Goal: Task Accomplishment & Management: Manage account settings

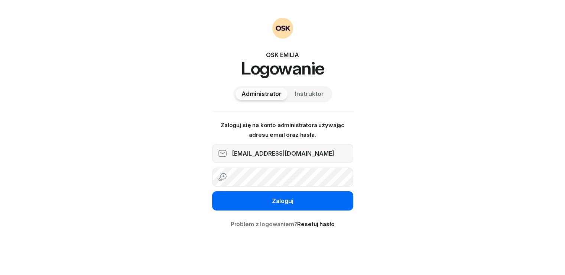
click at [285, 203] on div "Zaloguj" at bounding box center [283, 202] width 22 height 10
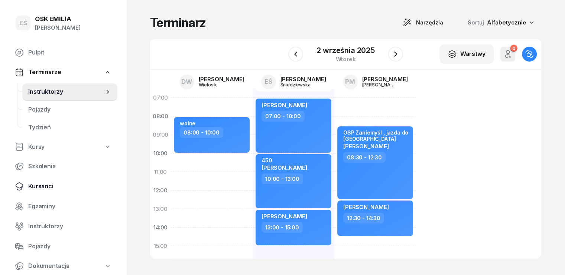
click at [49, 187] on span "Kursanci" at bounding box center [69, 187] width 83 height 10
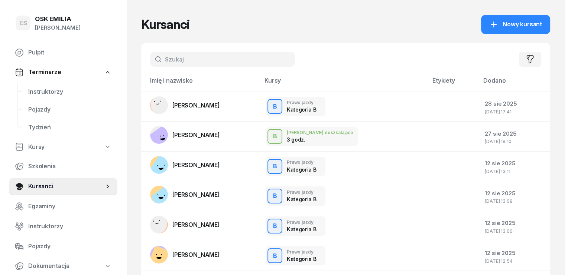
click at [212, 59] on input "text" at bounding box center [222, 59] width 145 height 15
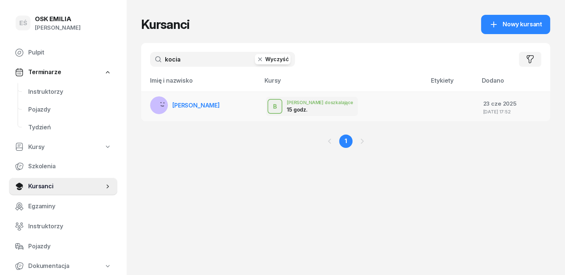
type input "kocia"
click at [203, 107] on td "[PERSON_NAME]" at bounding box center [200, 107] width 119 height 30
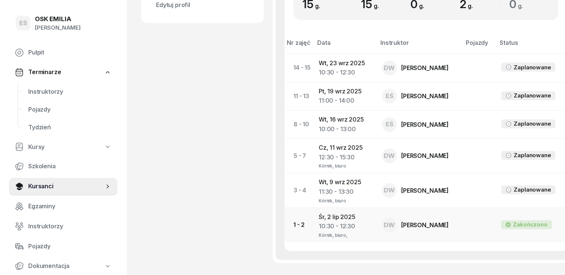
scroll to position [371, 0]
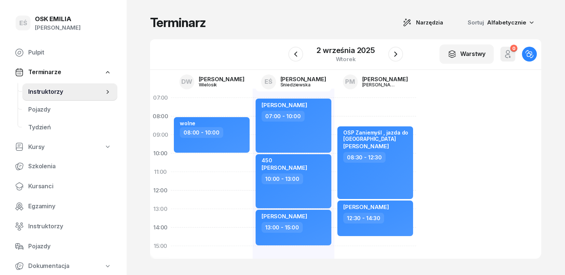
click at [56, 95] on span "Instruktorzy" at bounding box center [66, 92] width 76 height 10
click at [397, 55] on icon "button" at bounding box center [395, 54] width 9 height 9
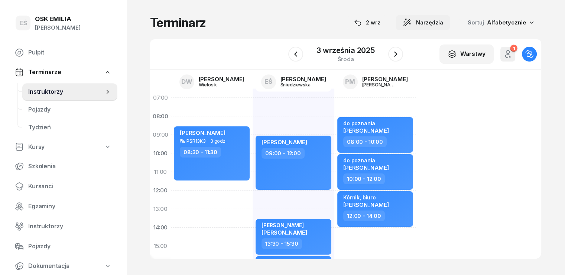
click at [443, 22] on span "Narzędzia" at bounding box center [429, 22] width 27 height 9
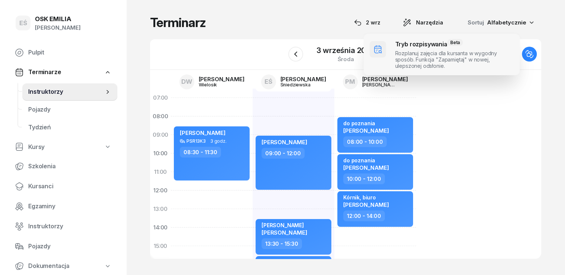
click at [414, 51] on span at bounding box center [441, 55] width 156 height 42
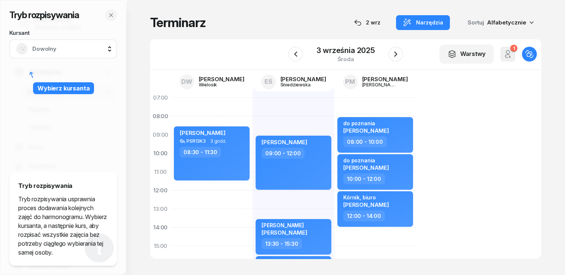
click at [61, 49] on span "Dowolny" at bounding box center [71, 49] width 78 height 10
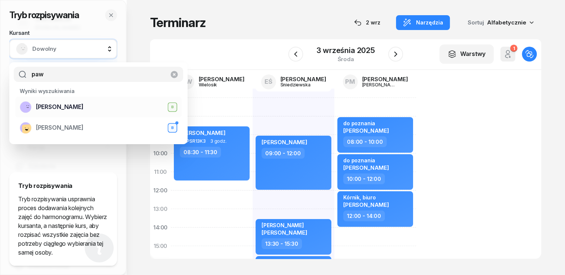
type input "paw"
click at [55, 108] on span "[PERSON_NAME]" at bounding box center [60, 107] width 48 height 10
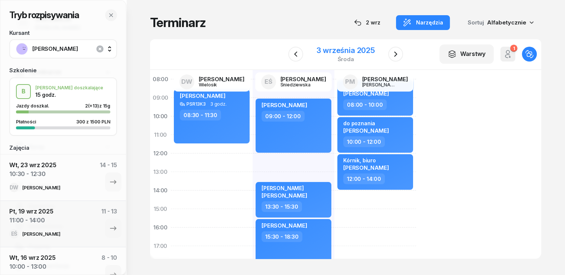
click at [322, 52] on div "3 września 2025" at bounding box center [345, 50] width 58 height 7
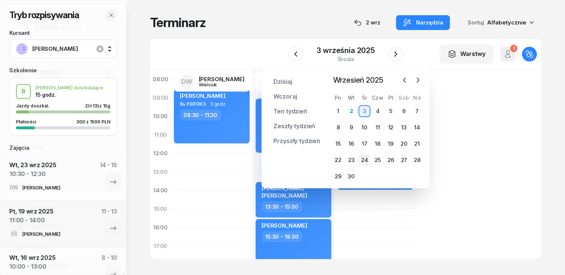
click at [364, 158] on div "24" at bounding box center [364, 160] width 12 height 12
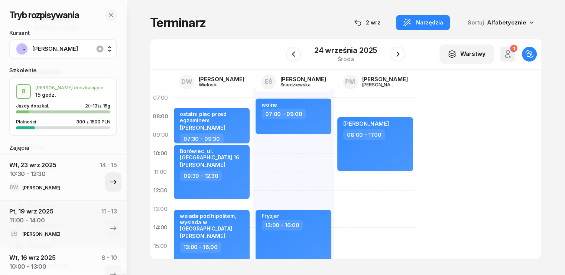
click at [110, 181] on icon "button" at bounding box center [113, 182] width 6 height 4
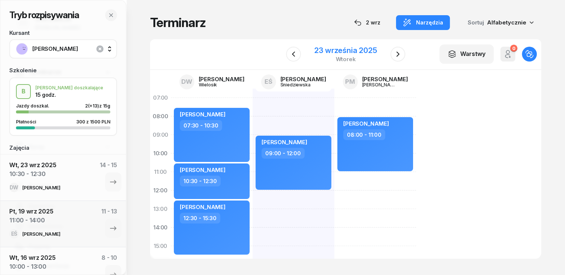
click at [365, 50] on div "23 września 2025" at bounding box center [345, 50] width 62 height 7
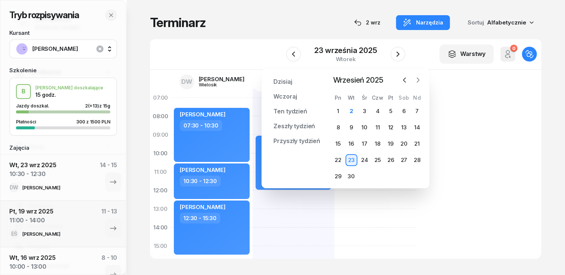
click at [416, 77] on icon "button" at bounding box center [417, 79] width 7 height 7
click at [474, 145] on div "07:00 08:00 09:00 10:00 11:00 12:00 13:00 14:00 15:00 16:00 17:00 18:00 19:00 2…" at bounding box center [345, 164] width 391 height 189
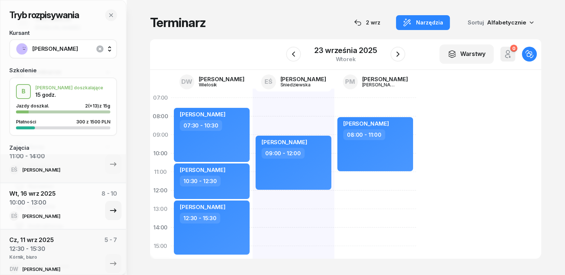
scroll to position [74, 0]
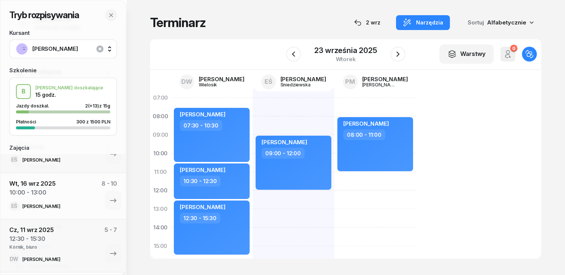
click at [492, 126] on div "07:00 08:00 09:00 10:00 11:00 12:00 13:00 14:00 15:00 16:00 17:00 18:00 19:00 2…" at bounding box center [345, 164] width 391 height 189
click at [451, 146] on div "07:00 08:00 09:00 10:00 11:00 12:00 13:00 14:00 15:00 16:00 17:00 18:00 19:00 2…" at bounding box center [345, 164] width 391 height 189
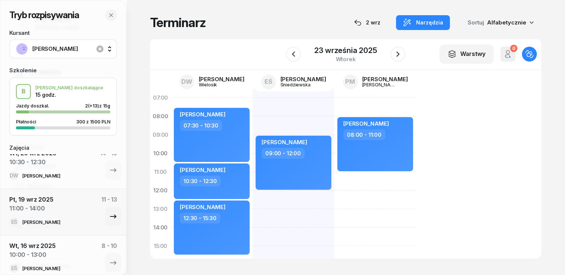
scroll to position [0, 0]
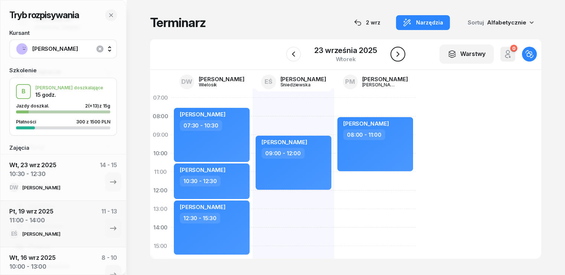
click at [399, 55] on icon "button" at bounding box center [397, 54] width 9 height 9
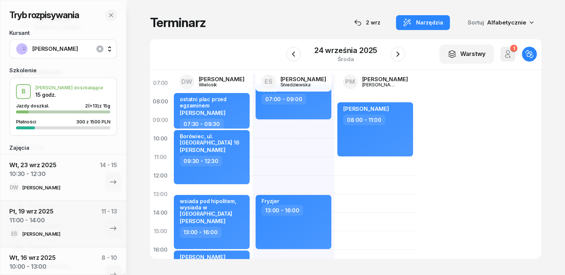
scroll to position [37, 0]
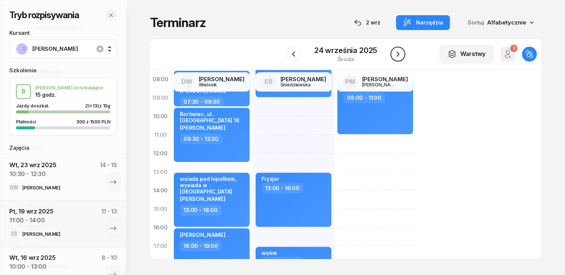
click at [395, 55] on icon "button" at bounding box center [397, 54] width 9 height 9
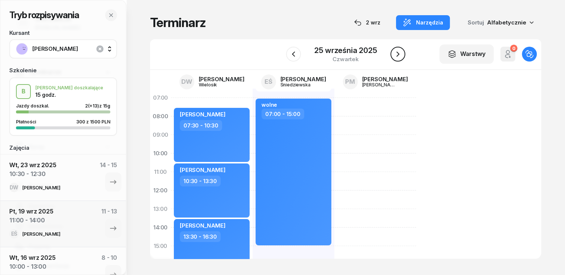
click at [398, 53] on icon "button" at bounding box center [397, 54] width 9 height 9
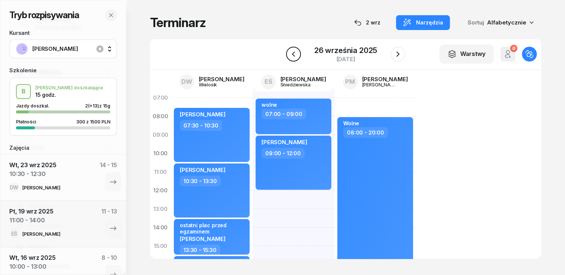
click at [291, 53] on icon "button" at bounding box center [293, 54] width 9 height 9
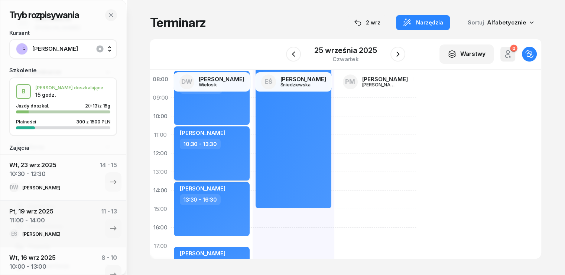
click at [226, 148] on div "10:30 - 13:30" at bounding box center [212, 144] width 65 height 11
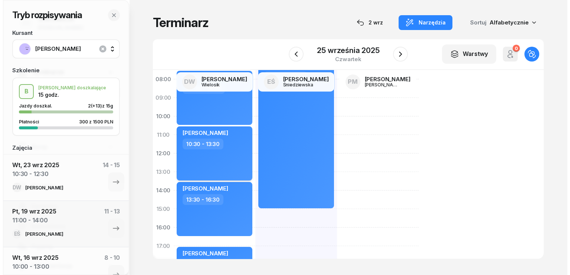
scroll to position [37, 0]
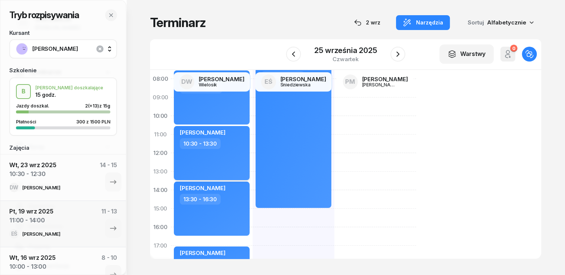
select select "10"
select select "30"
select select "13"
select select "30"
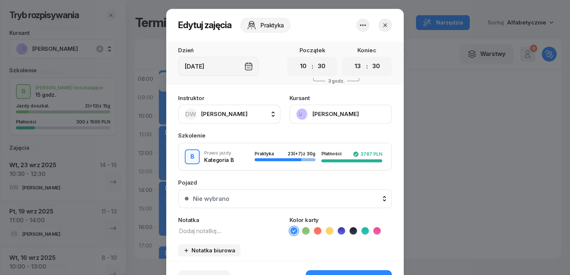
click at [226, 114] on span "[PERSON_NAME]" at bounding box center [224, 114] width 46 height 7
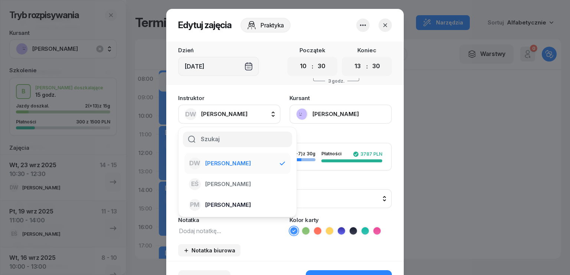
click at [235, 202] on span "[PERSON_NAME]" at bounding box center [228, 205] width 46 height 10
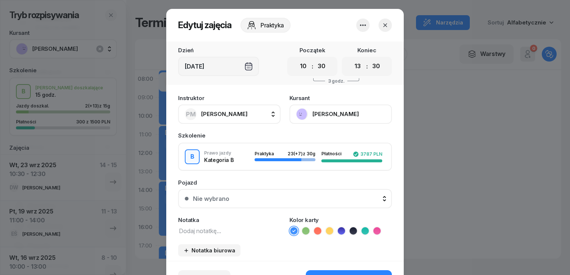
scroll to position [46, 0]
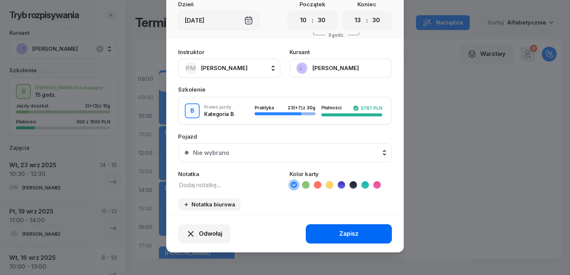
click at [343, 236] on div "Zapisz" at bounding box center [348, 234] width 19 height 10
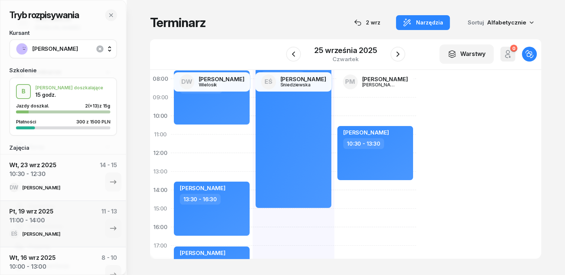
click at [171, 128] on div "Jakub Janeczko 07:30 - 10:30 Michał Domański 13:30 - 16:30 Emilia Topor 17:00 -…" at bounding box center [212, 218] width 82 height 334
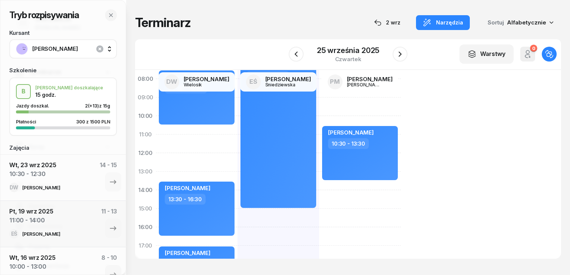
select select "10"
select select "30"
select select "12"
select select "30"
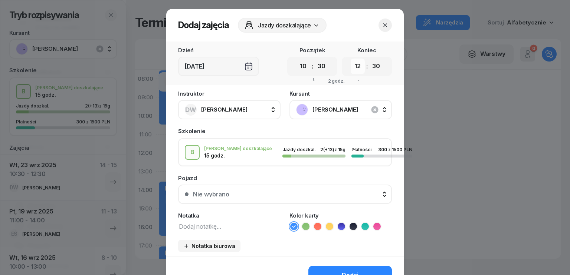
click at [351, 66] on select "00 01 02 03 04 05 06 07 08 09 10 11 12 13 14 15 16 17 18 19 20 21 22 23" at bounding box center [358, 67] width 14 height 16
select select "13"
click at [351, 59] on select "00 01 02 03 04 05 06 07 08 09 10 11 12 13 14 15 16 17 18 19 20 21 22 23" at bounding box center [358, 67] width 14 height 16
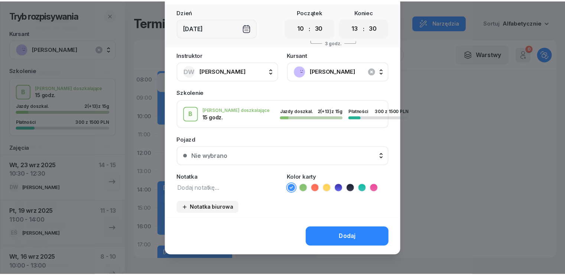
scroll to position [42, 0]
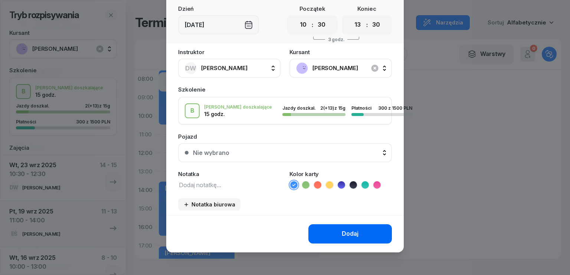
click at [347, 232] on div "Dodaj" at bounding box center [350, 234] width 17 height 10
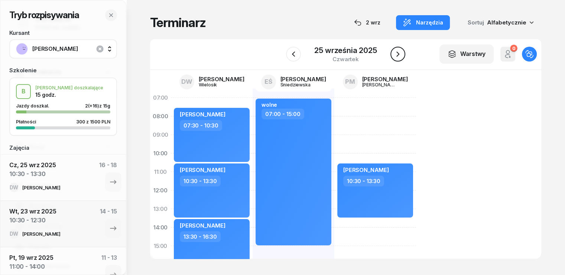
click at [396, 55] on icon "button" at bounding box center [397, 54] width 9 height 9
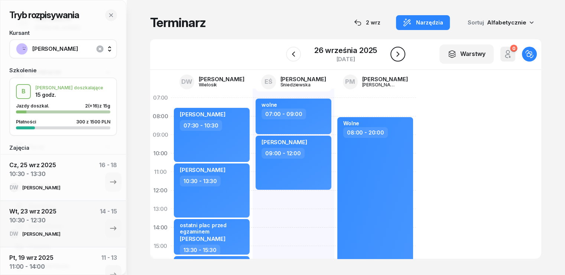
click at [396, 55] on icon "button" at bounding box center [397, 54] width 9 height 9
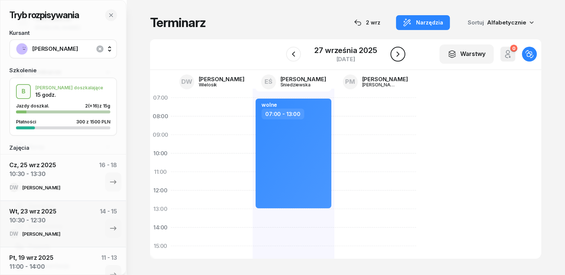
click at [396, 55] on icon "button" at bounding box center [397, 54] width 9 height 9
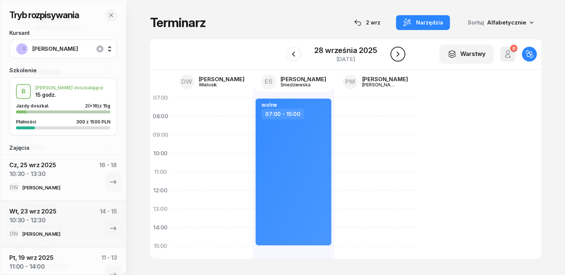
click at [396, 55] on icon "button" at bounding box center [397, 54] width 9 height 9
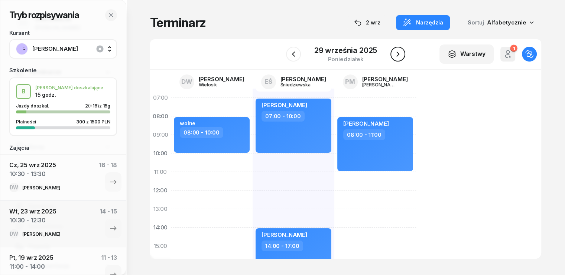
click at [395, 57] on icon "button" at bounding box center [397, 54] width 9 height 9
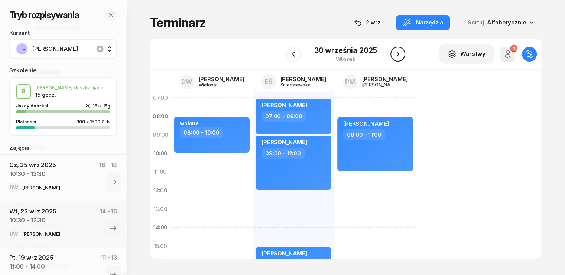
click at [395, 57] on icon "button" at bounding box center [397, 54] width 9 height 9
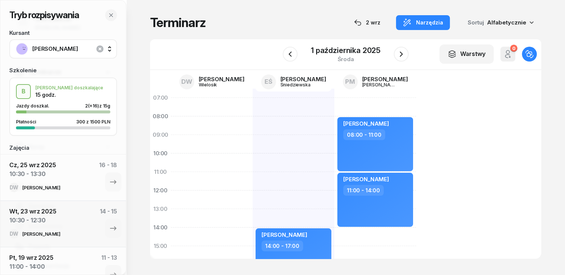
click at [281, 54] on div "W Wybierz DW [PERSON_NAME] EŚ [PERSON_NAME] PM [PERSON_NAME] [DATE] Warstwy 0 O…" at bounding box center [345, 54] width 391 height 31
click at [285, 55] on button "button" at bounding box center [290, 54] width 15 height 15
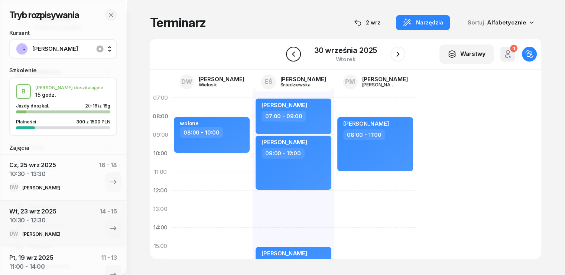
click at [296, 56] on icon "button" at bounding box center [293, 54] width 9 height 9
click at [297, 56] on icon "button" at bounding box center [293, 54] width 9 height 9
